Goal: Information Seeking & Learning: Learn about a topic

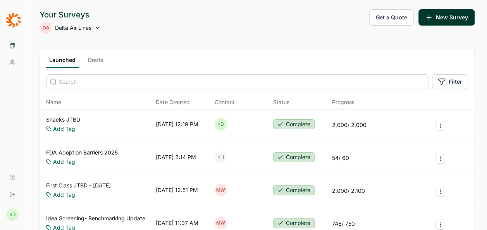
click at [67, 118] on link "Snacks JTBD" at bounding box center [63, 120] width 34 height 8
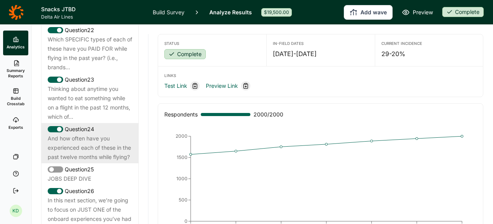
scroll to position [1318, 0]
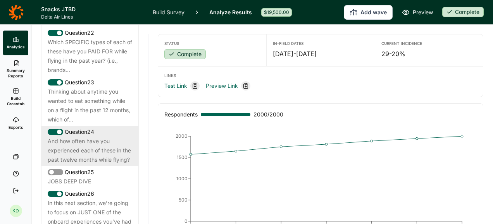
click at [91, 150] on div "And how often have you experienced each of these in the past twelve months whil…" at bounding box center [90, 151] width 85 height 28
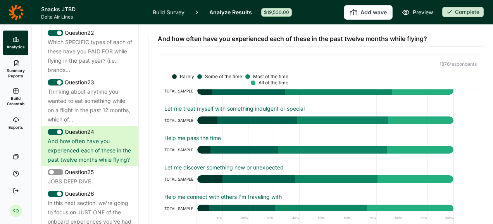
scroll to position [0, 0]
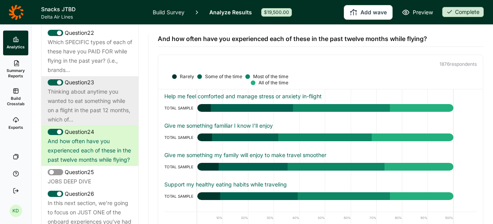
click at [84, 108] on div "Thinking about anytime you wanted to eat something while on a flight in the pas…" at bounding box center [90, 105] width 85 height 37
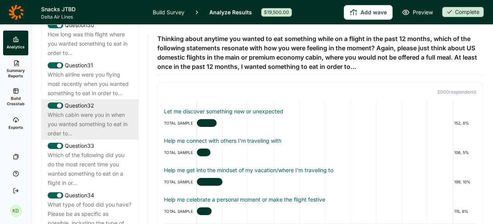
scroll to position [1706, 0]
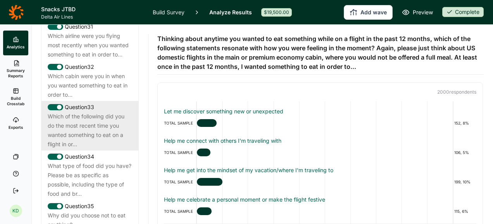
click at [93, 149] on div "Which of the following did you do the most recent time you wanted something to …" at bounding box center [90, 130] width 85 height 37
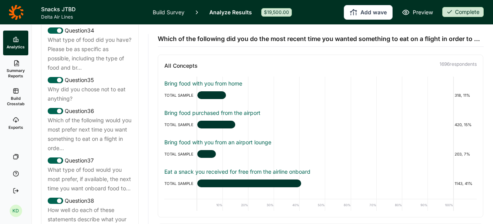
scroll to position [1822, 0]
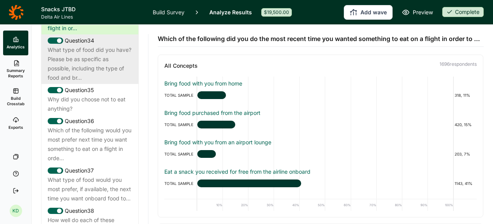
click at [94, 83] on div "What type of food did you have? Please be as specific as possible, including th…" at bounding box center [90, 63] width 85 height 37
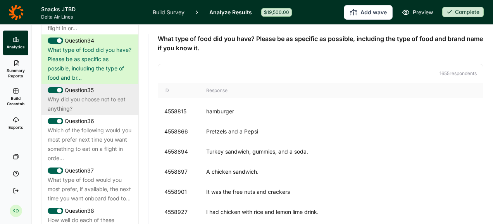
click at [90, 114] on div "Why did you choose not to eat anything?" at bounding box center [90, 104] width 85 height 19
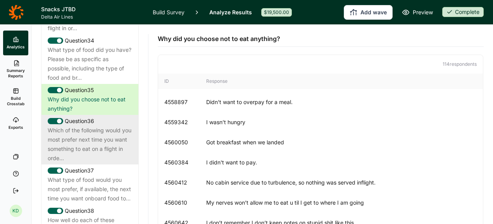
click at [97, 155] on div "Which of the following would you most prefer next time you want something to ea…" at bounding box center [90, 144] width 85 height 37
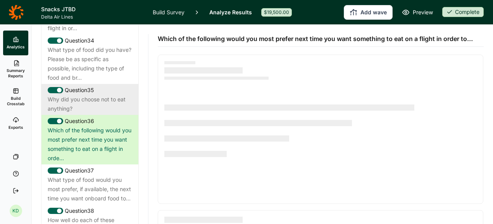
click at [95, 114] on div "Why did you choose not to eat anything?" at bounding box center [90, 104] width 85 height 19
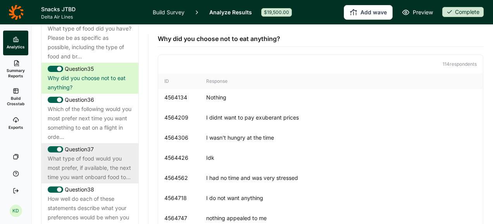
scroll to position [1861, 0]
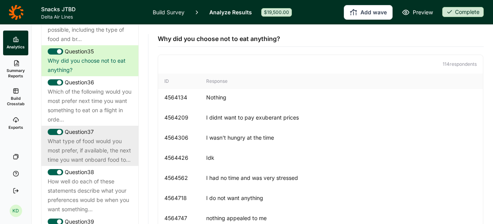
click at [103, 165] on div "What type of food would you most prefer, if available, the next time you want o…" at bounding box center [90, 151] width 85 height 28
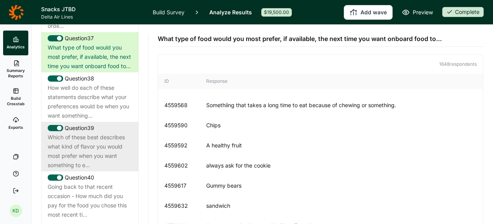
scroll to position [1977, 0]
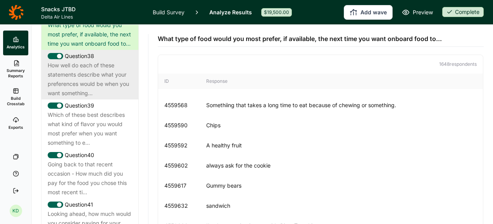
click at [78, 98] on div "How well do each of these statements describe what your preferences would be wh…" at bounding box center [90, 79] width 85 height 37
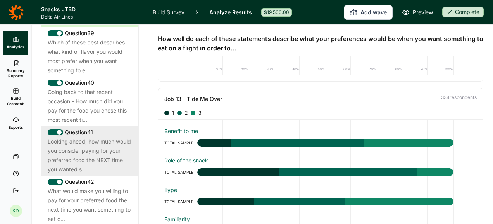
scroll to position [2016, 0]
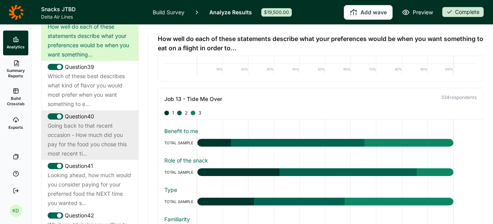
click at [74, 159] on div "Going back to that recent occasion - How much did you pay for the food you chos…" at bounding box center [90, 139] width 85 height 37
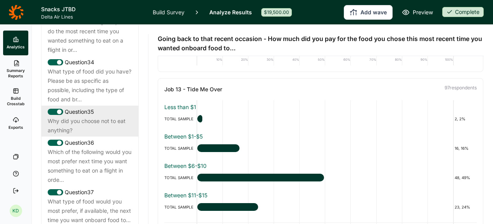
scroll to position [1745, 0]
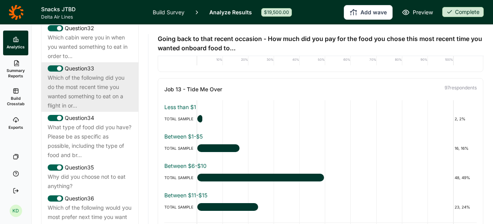
click at [80, 110] on div "Which of the following did you do the most recent time you wanted something to …" at bounding box center [90, 91] width 85 height 37
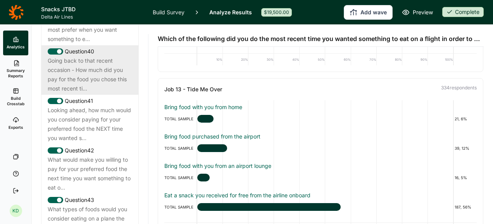
scroll to position [2094, 0]
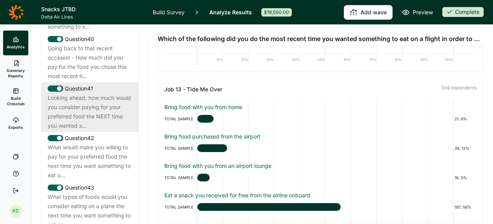
click at [87, 131] on div "Looking ahead, how much would you consider paying for your preferred food the N…" at bounding box center [90, 111] width 85 height 37
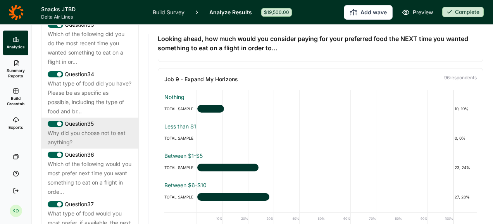
scroll to position [1745, 0]
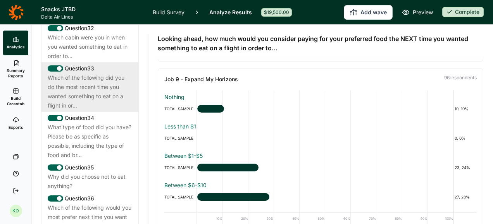
click at [94, 110] on div "Which of the following did you do the most recent time you wanted something to …" at bounding box center [90, 91] width 85 height 37
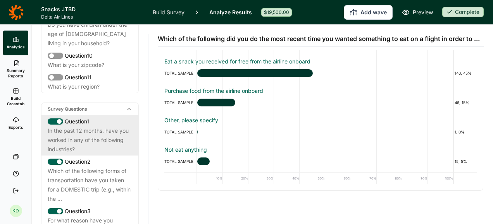
scroll to position [310, 0]
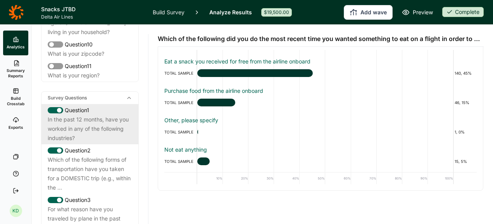
click at [100, 129] on div "In the past 12 months, have you worked in any of the following industries?" at bounding box center [90, 129] width 85 height 28
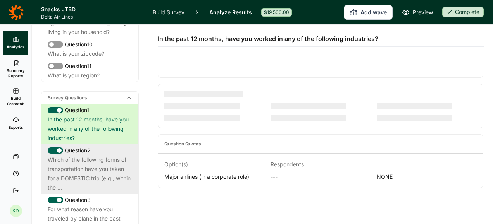
click at [82, 163] on div "Which of the following forms of transportation have you taken for a DOMESTIC tr…" at bounding box center [90, 173] width 85 height 37
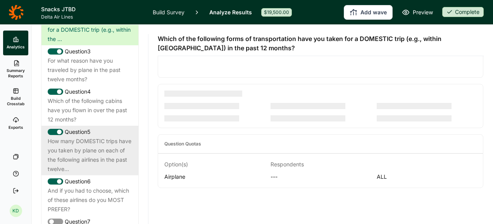
scroll to position [465, 0]
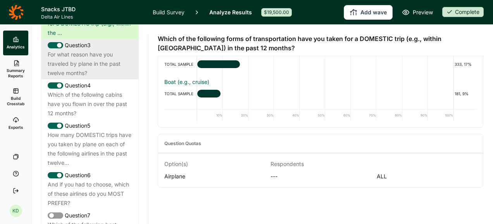
click at [77, 60] on div "For what reason have you traveled by plane in the past twelve months?" at bounding box center [90, 64] width 85 height 28
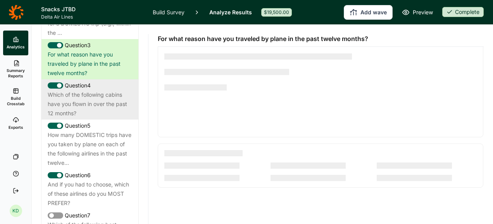
click at [97, 107] on div "Which of the following cabins have you flown in over the past 12 months?" at bounding box center [90, 104] width 85 height 28
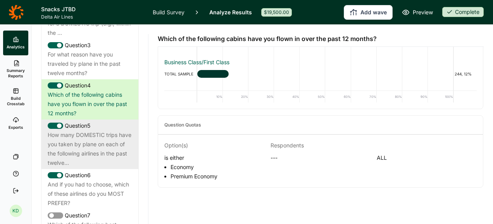
click at [88, 155] on div "How many DOMESTIC trips have you taken by plane on each of the following airlin…" at bounding box center [90, 149] width 85 height 37
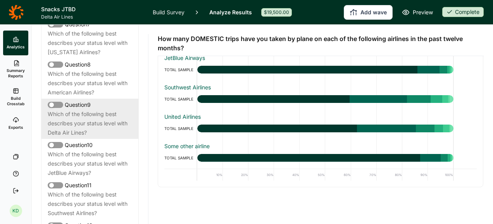
scroll to position [698, 0]
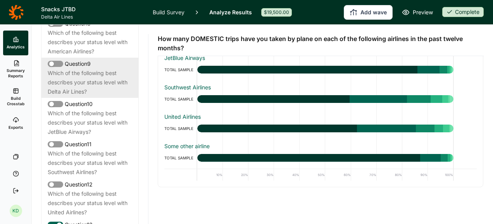
click at [93, 87] on div "Which of the following best describes your status level with Delta Air Lines?" at bounding box center [90, 83] width 85 height 28
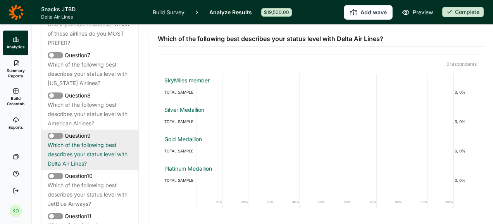
scroll to position [737, 0]
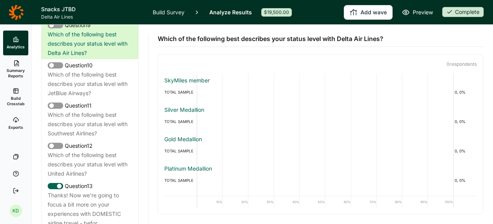
click at [18, 71] on span "Summary Reports" at bounding box center [15, 73] width 19 height 11
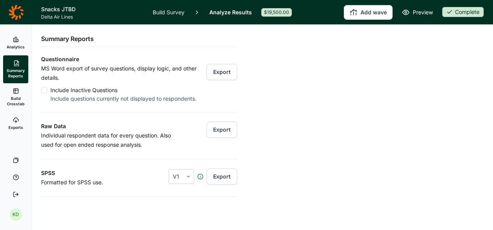
click at [19, 102] on span "Build Crosstab" at bounding box center [15, 101] width 19 height 11
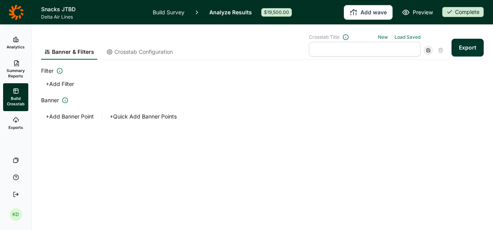
click at [22, 67] on link "Summary Reports" at bounding box center [15, 69] width 25 height 28
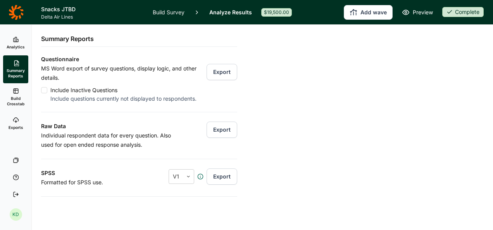
click at [23, 42] on link "Analytics" at bounding box center [15, 43] width 25 height 25
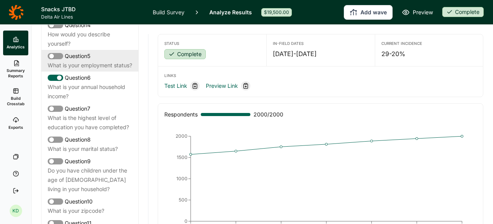
scroll to position [194, 0]
